Goal: Task Accomplishment & Management: Use online tool/utility

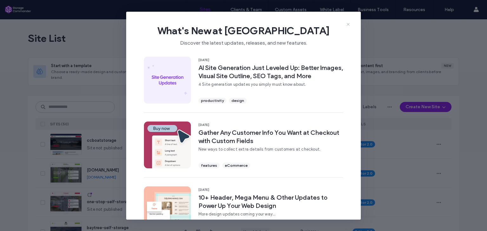
click at [349, 24] on icon at bounding box center [347, 24] width 5 height 5
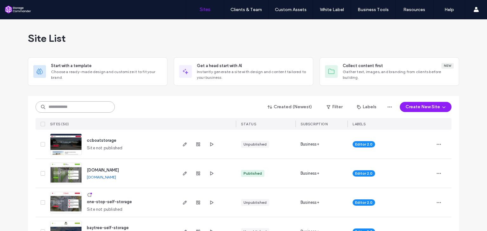
click at [70, 104] on input at bounding box center [74, 106] width 79 height 11
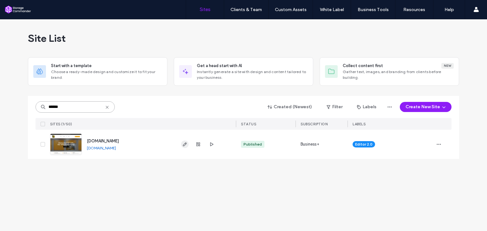
type input "******"
click at [184, 146] on use "button" at bounding box center [185, 145] width 4 height 4
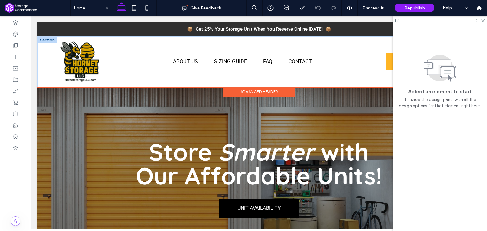
click at [75, 57] on img at bounding box center [79, 62] width 39 height 41
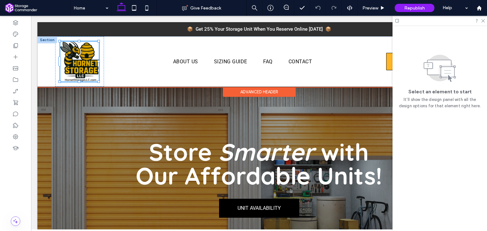
click at [75, 57] on img at bounding box center [79, 62] width 39 height 41
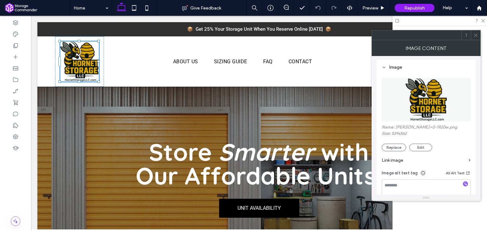
click at [472, 133] on div "Image Name: [PERSON_NAME]+0-1920w.png Size: 539x562 Replace Edit Link image Ima…" at bounding box center [426, 153] width 99 height 186
click at [467, 152] on section "Link image" at bounding box center [426, 161] width 89 height 18
click at [468, 152] on section "Link image" at bounding box center [426, 161] width 89 height 18
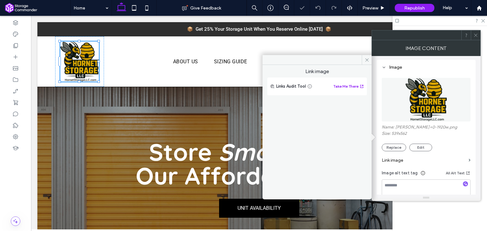
click at [399, 155] on label "Link image" at bounding box center [424, 161] width 84 height 12
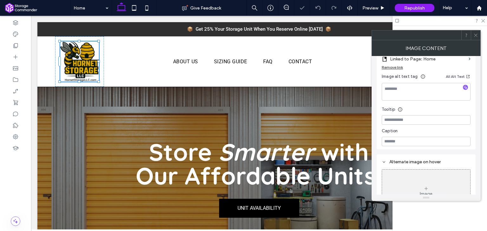
scroll to position [145, 0]
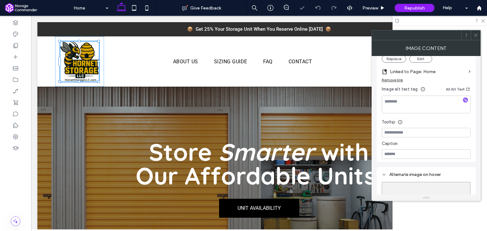
click at [370, 33] on html at bounding box center [412, 32] width 127 height 3
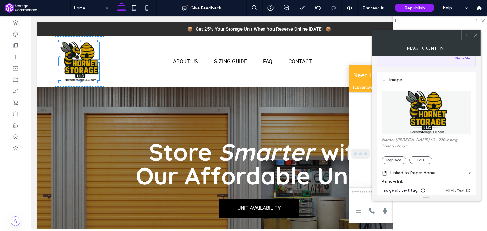
scroll to position [0, 0]
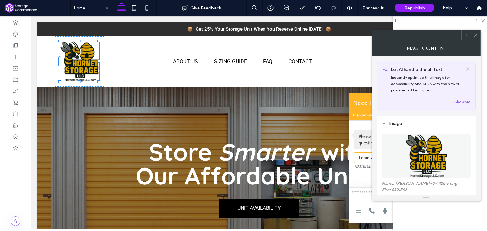
click at [475, 33] on icon at bounding box center [475, 35] width 5 height 5
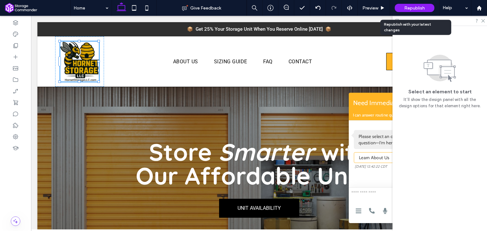
click at [416, 6] on span "Republish" at bounding box center [414, 7] width 21 height 5
